Goal: Task Accomplishment & Management: Manage account settings

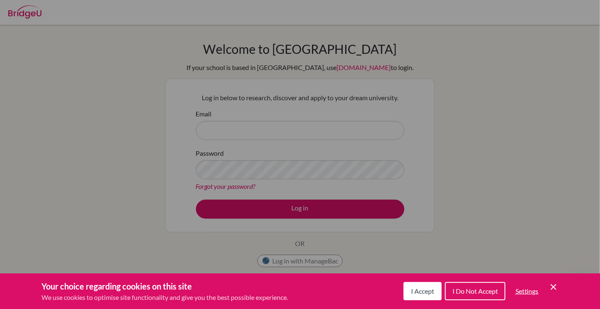
drag, startPoint x: 385, startPoint y: 264, endPoint x: 425, endPoint y: 289, distance: 46.7
click at [425, 289] on span "I Accept" at bounding box center [422, 291] width 23 height 8
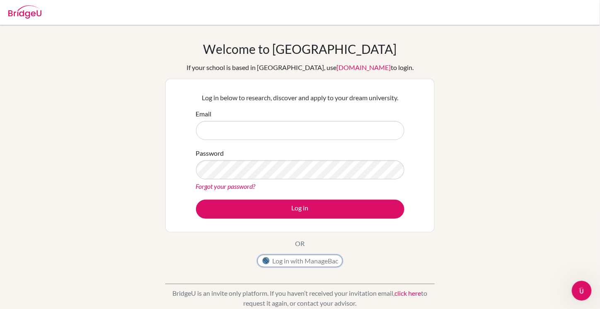
click at [328, 262] on button "Log in with ManageBac" at bounding box center [299, 261] width 85 height 12
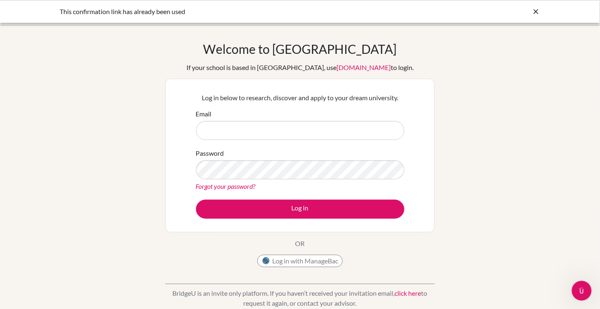
click at [538, 8] on icon at bounding box center [536, 11] width 8 height 8
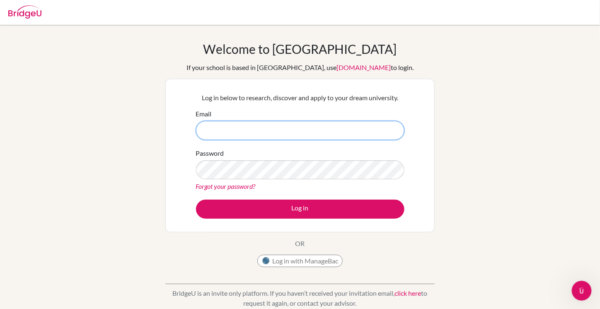
click at [240, 129] on input "Email" at bounding box center [300, 130] width 208 height 19
type input "qduong@bisvietnam.com"
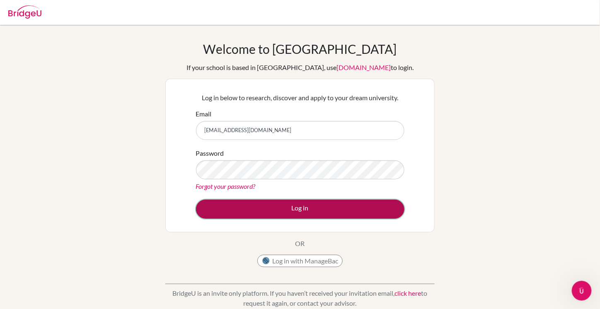
click at [309, 206] on button "Log in" at bounding box center [300, 209] width 208 height 19
